Goal: Information Seeking & Learning: Learn about a topic

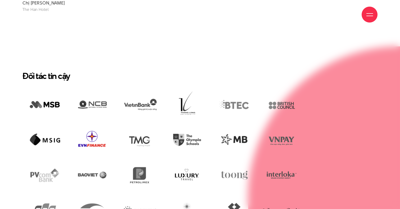
scroll to position [1019, 0]
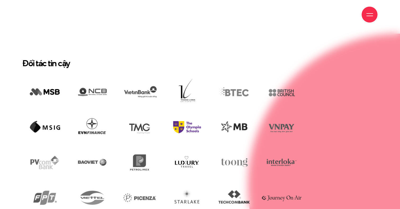
click at [195, 112] on img at bounding box center [187, 127] width 45 height 31
click at [180, 112] on img at bounding box center [187, 127] width 45 height 31
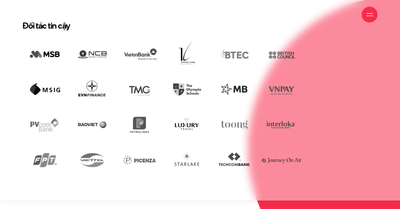
scroll to position [1065, 0]
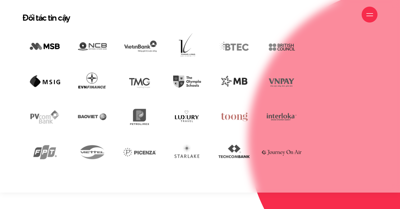
click at [236, 102] on img at bounding box center [234, 117] width 45 height 30
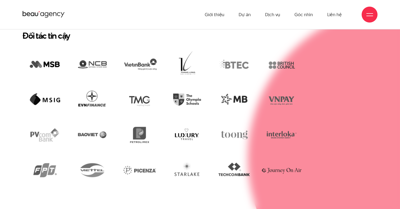
scroll to position [1046, 0]
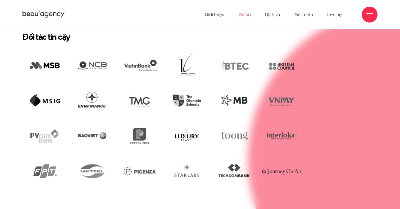
click at [246, 13] on link "Dự án" at bounding box center [245, 14] width 12 height 29
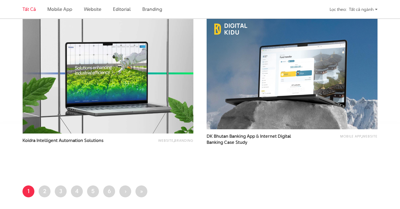
scroll to position [955, 0]
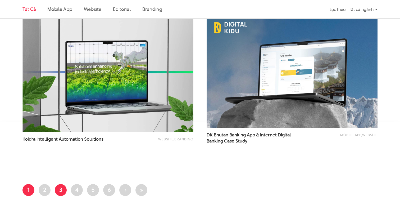
click at [62, 188] on link "Trang 3" at bounding box center [61, 190] width 12 height 12
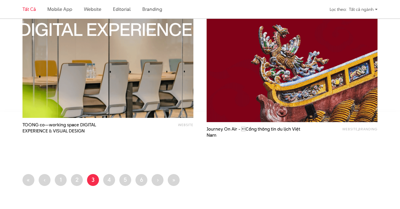
scroll to position [970, 0]
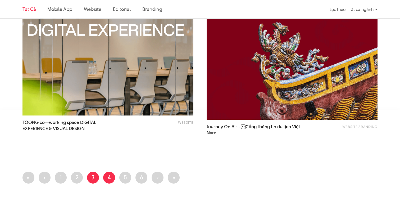
click at [110, 175] on link "Trang 4" at bounding box center [109, 178] width 12 height 12
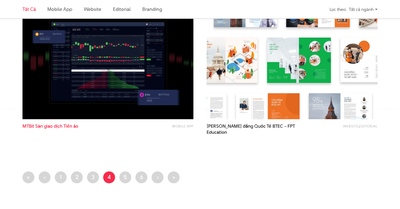
scroll to position [967, 0]
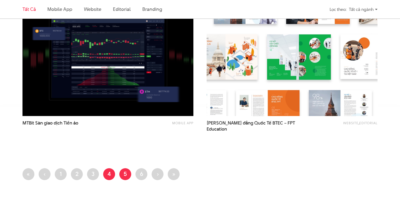
click at [125, 173] on link "Trang 5" at bounding box center [125, 174] width 12 height 12
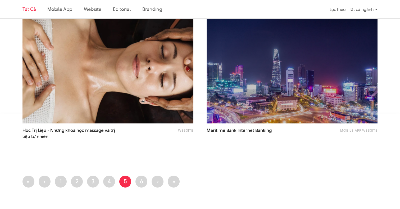
scroll to position [981, 0]
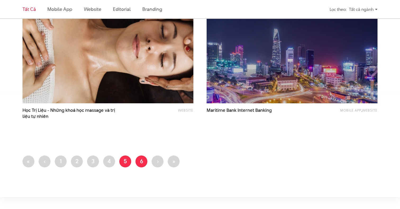
click at [147, 162] on link "Trang 6" at bounding box center [142, 161] width 12 height 12
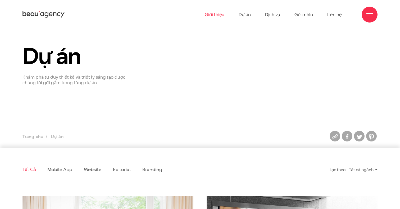
click at [219, 19] on link "Giới thiệu" at bounding box center [215, 14] width 20 height 29
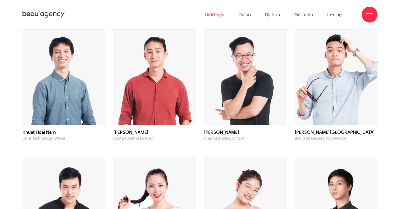
scroll to position [1428, 0]
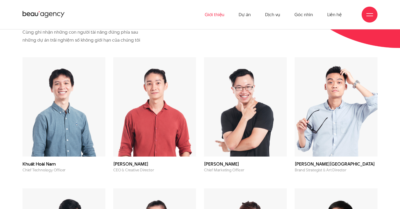
click at [137, 162] on h3 "[PERSON_NAME]" at bounding box center [154, 164] width 83 height 4
click at [154, 126] on img at bounding box center [154, 107] width 83 height 100
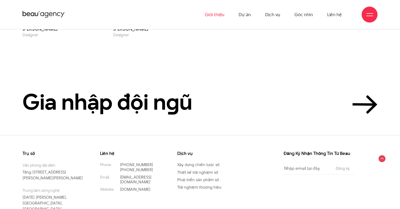
scroll to position [1824, 0]
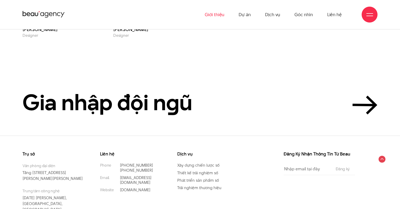
drag, startPoint x: 150, startPoint y: 151, endPoint x: 119, endPoint y: 152, distance: 31.2
click at [119, 163] on li "Phone (+84) 97 531 9889 (+84) 86 929 1771" at bounding box center [131, 168] width 62 height 10
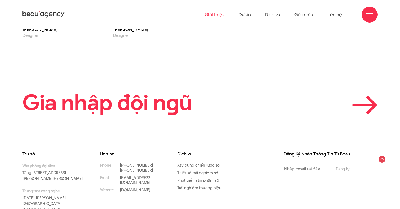
click at [162, 91] on h2 "Gia nhập đội n g ũ" at bounding box center [107, 103] width 170 height 24
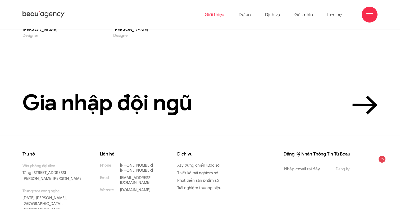
click at [160, 136] on div "Trụ sở Văn phòng đại diện Tầng 5, 33 Giang Văn Minh, Kim Mã, Ba Đình, Hà Nội Tr…" at bounding box center [200, 181] width 400 height 90
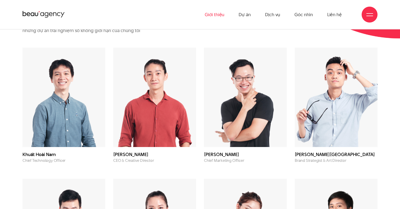
scroll to position [1444, 0]
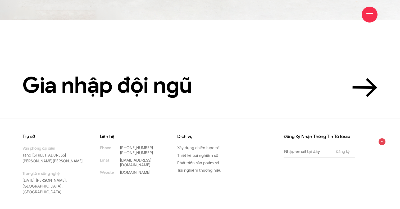
scroll to position [1249, 0]
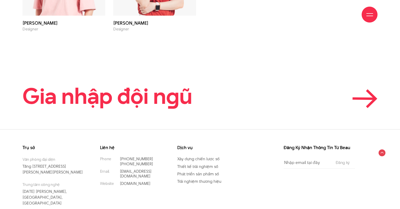
scroll to position [1831, 0]
